Goal: Task Accomplishment & Management: Complete application form

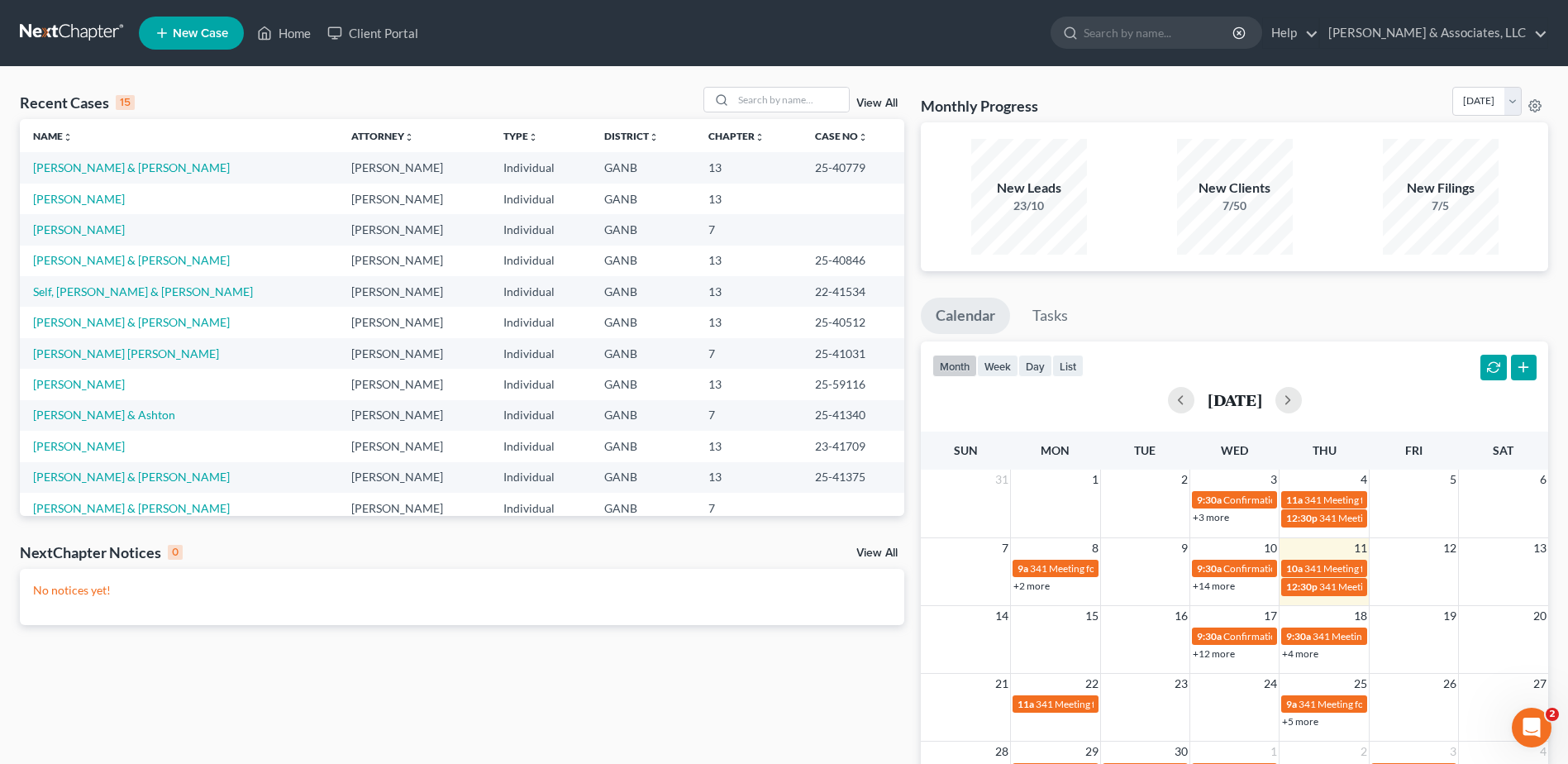
click at [193, 31] on span "New Case" at bounding box center [200, 34] width 55 height 13
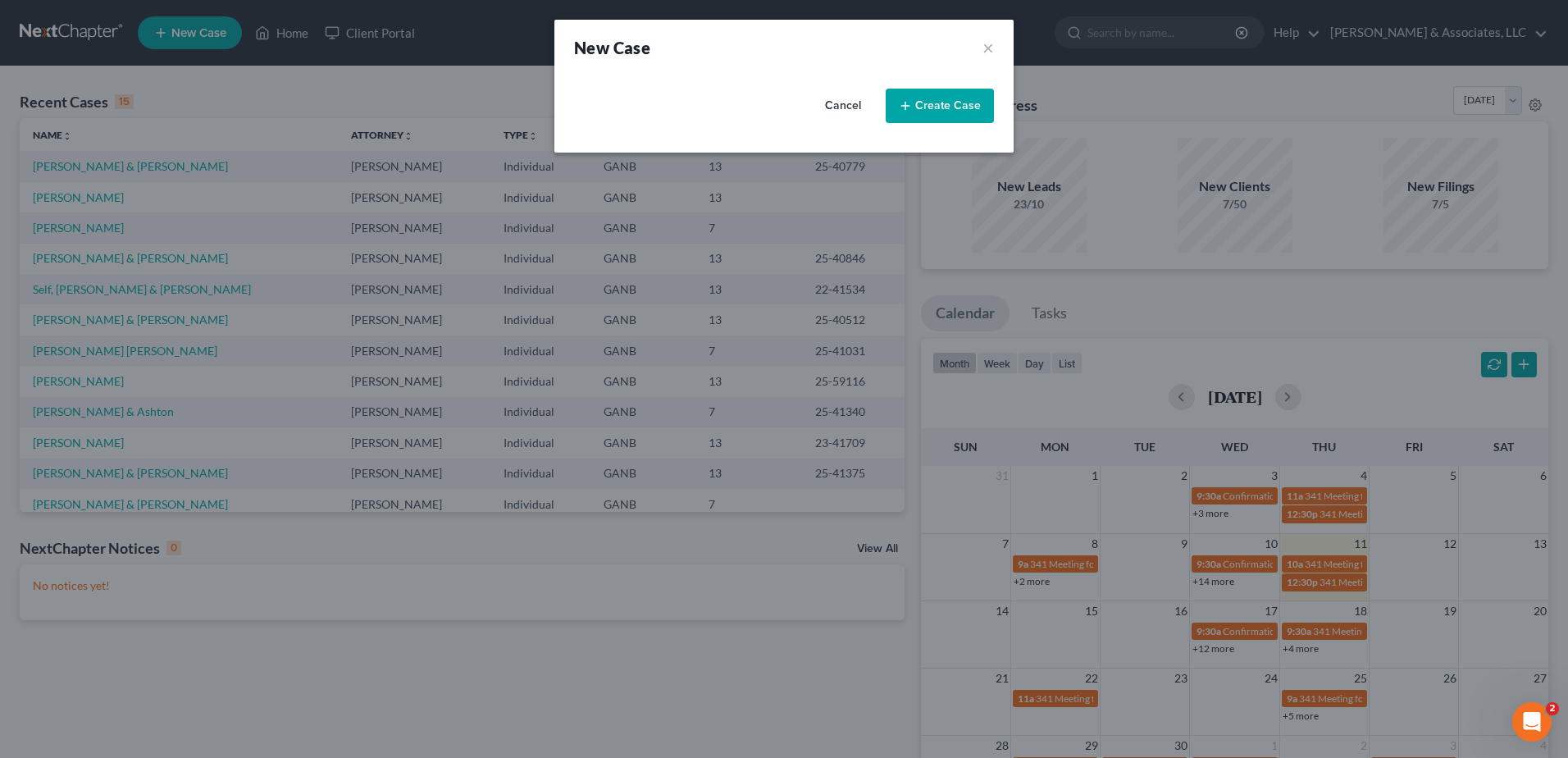
select select "19"
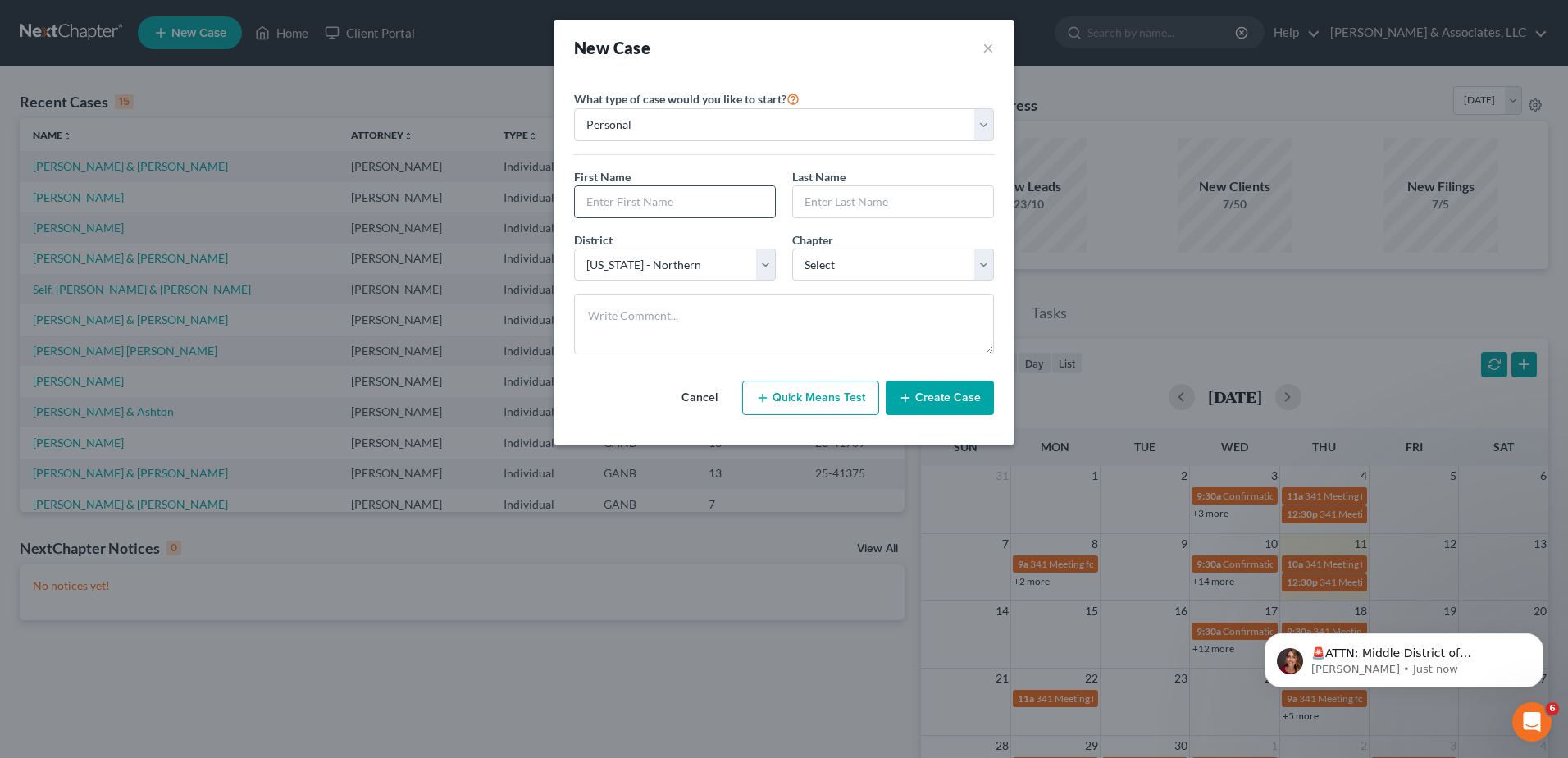
click at [652, 205] on input "text" at bounding box center [675, 201] width 200 height 31
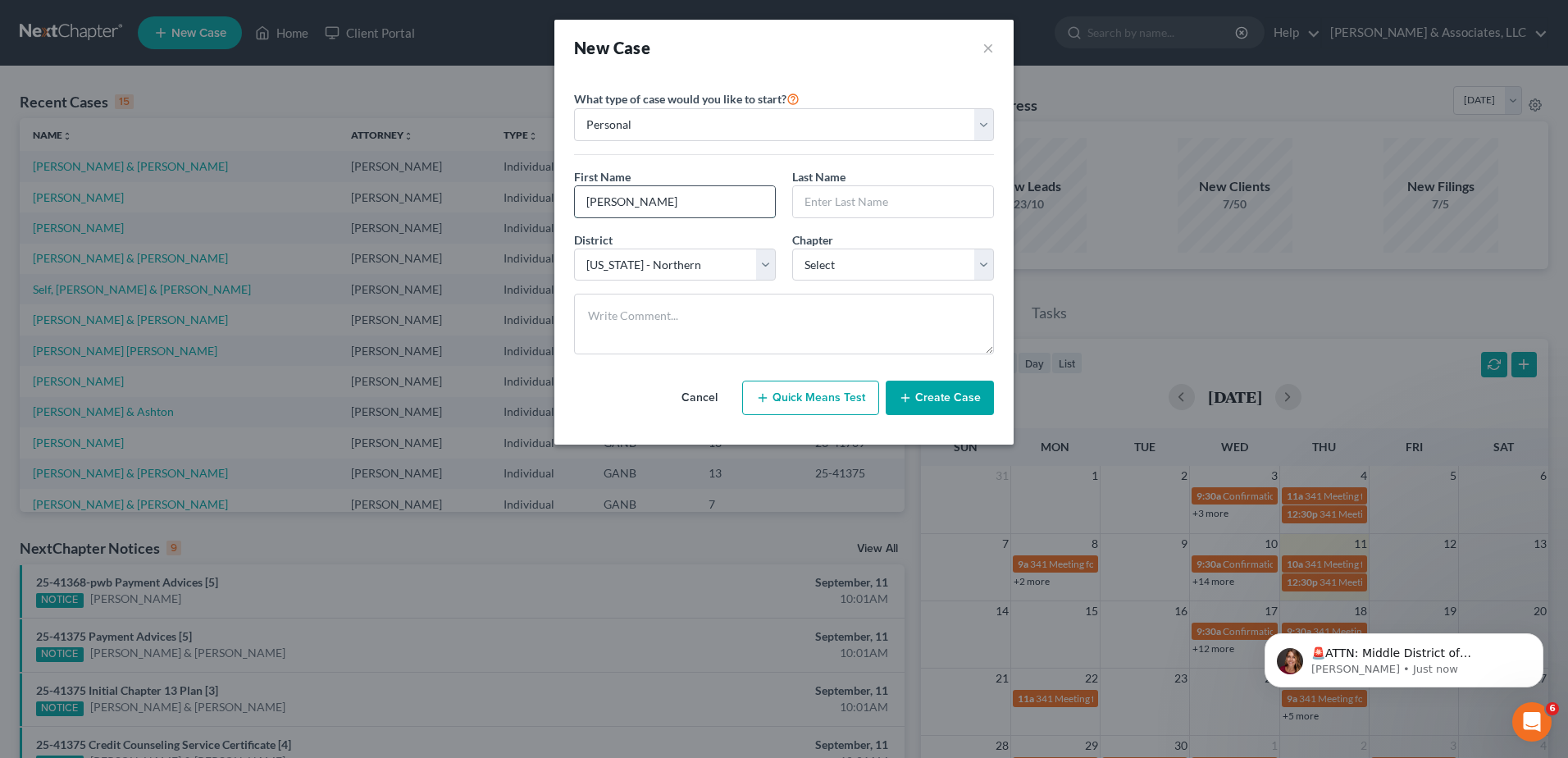
type input "[PERSON_NAME]"
click at [841, 260] on select "Select 7 11 12 13" at bounding box center [893, 265] width 201 height 32
select select "0"
click at [792, 249] on select "Select 7 11 12 13" at bounding box center [893, 265] width 201 height 32
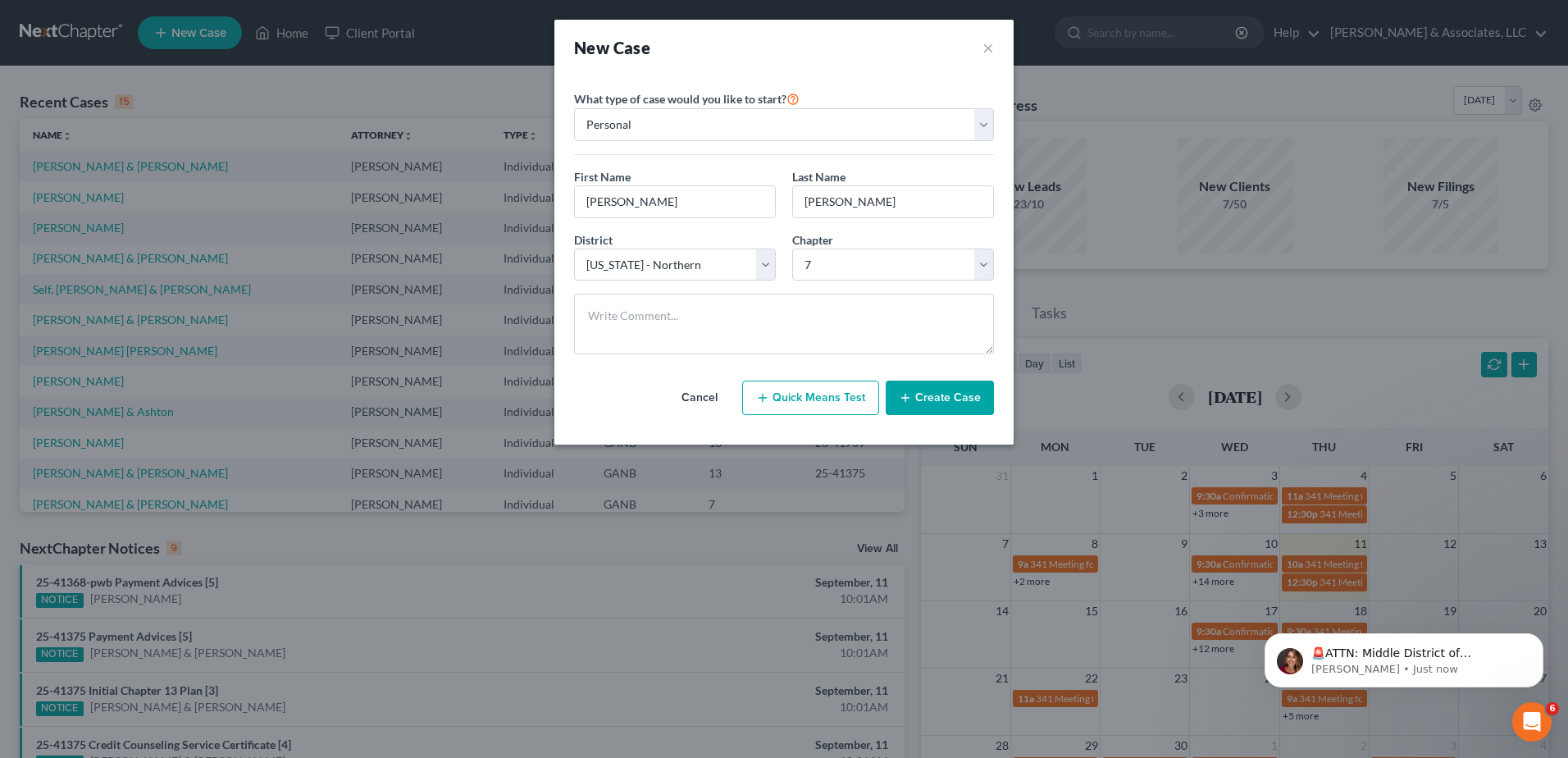
click at [917, 397] on button "Create Case" at bounding box center [940, 397] width 108 height 34
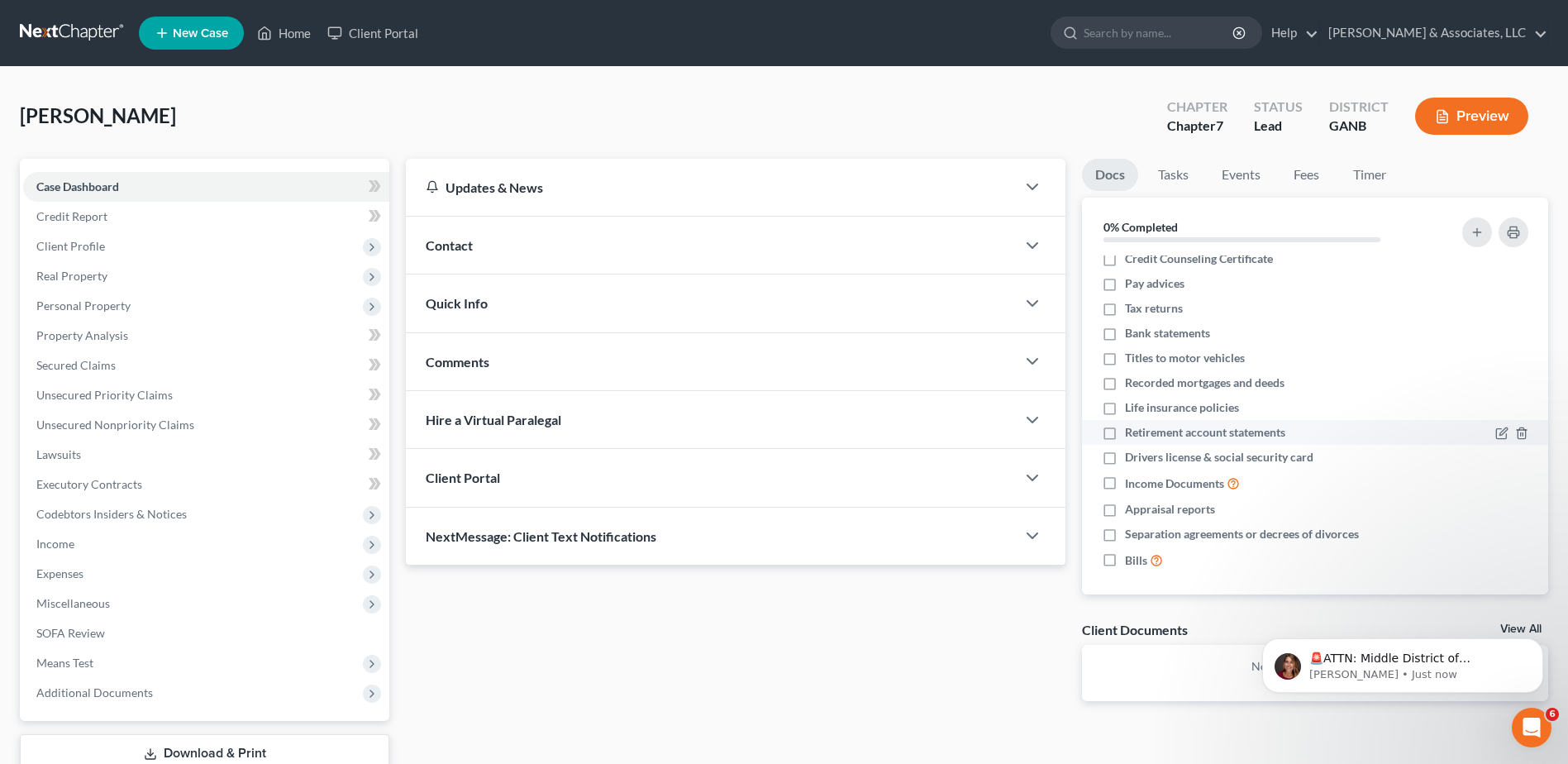
scroll to position [15, 0]
click at [1536, 640] on icon "Dismiss notification" at bounding box center [1538, 642] width 9 height 9
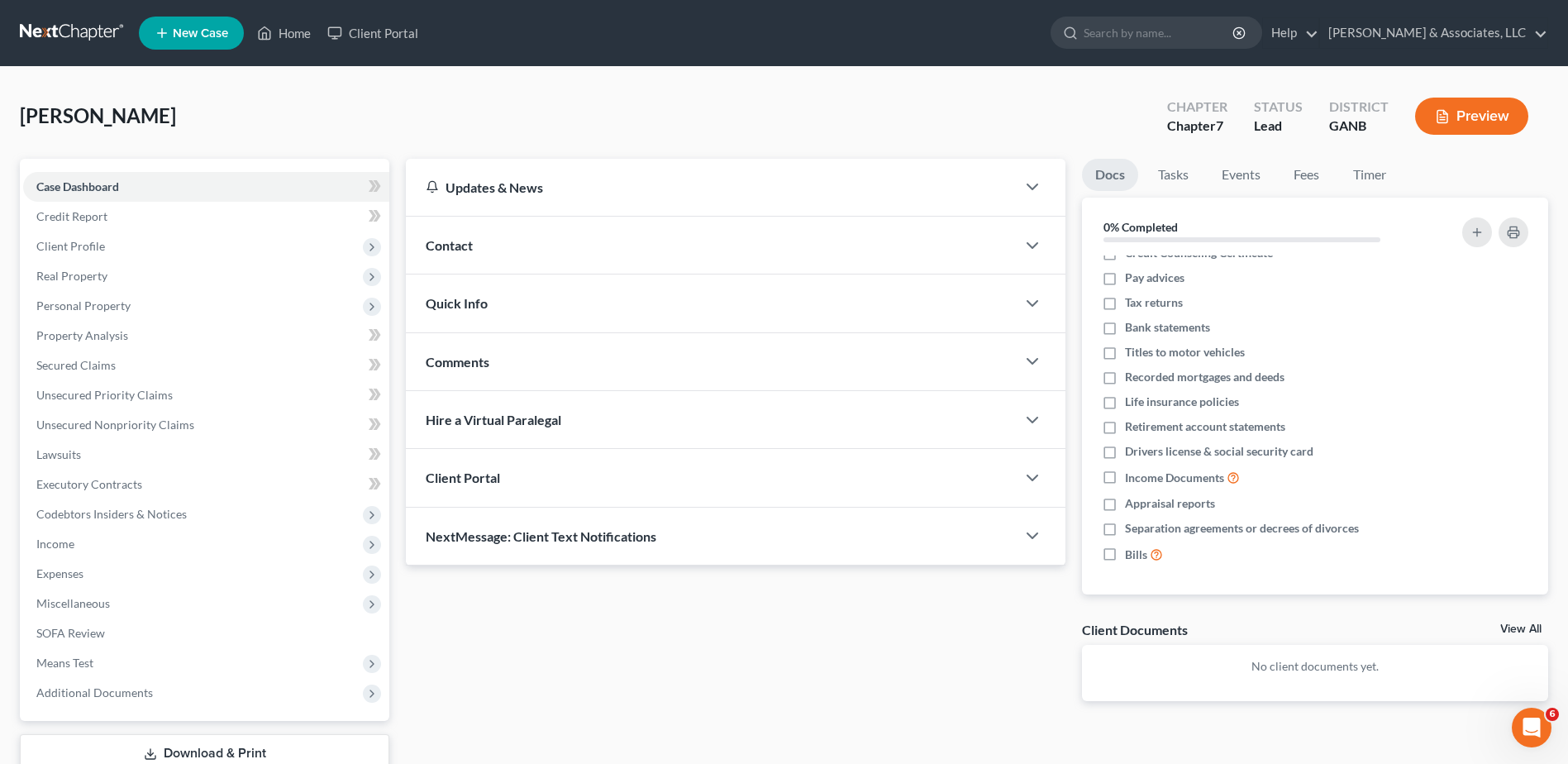
click at [1530, 626] on link "View All" at bounding box center [1520, 629] width 41 height 12
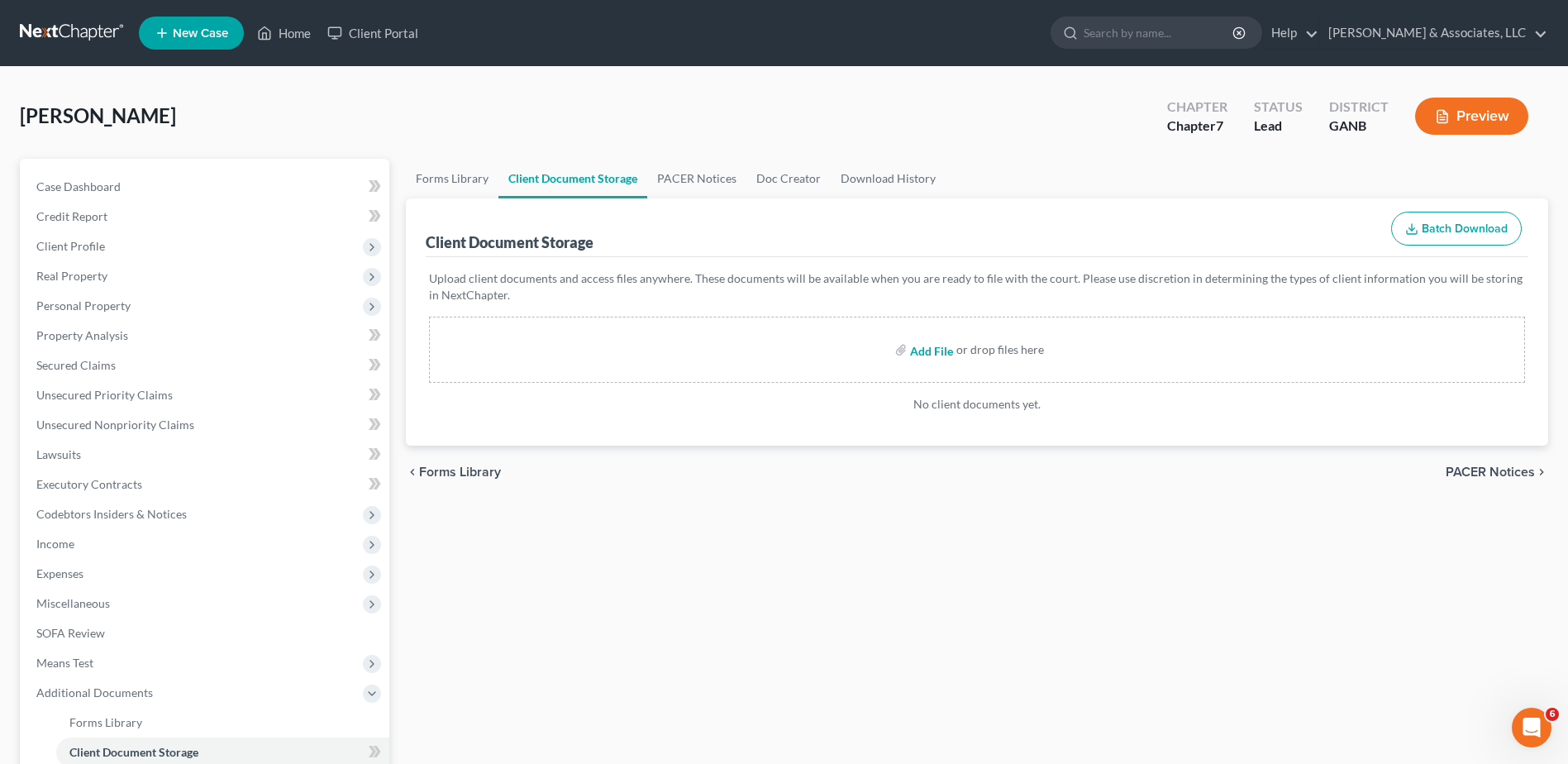
click at [925, 356] on input "file" at bounding box center [929, 349] width 39 height 29
type input "C:\fakepath\2024 [PERSON_NAME] txes.pdf"
